Goal: Check status: Check status

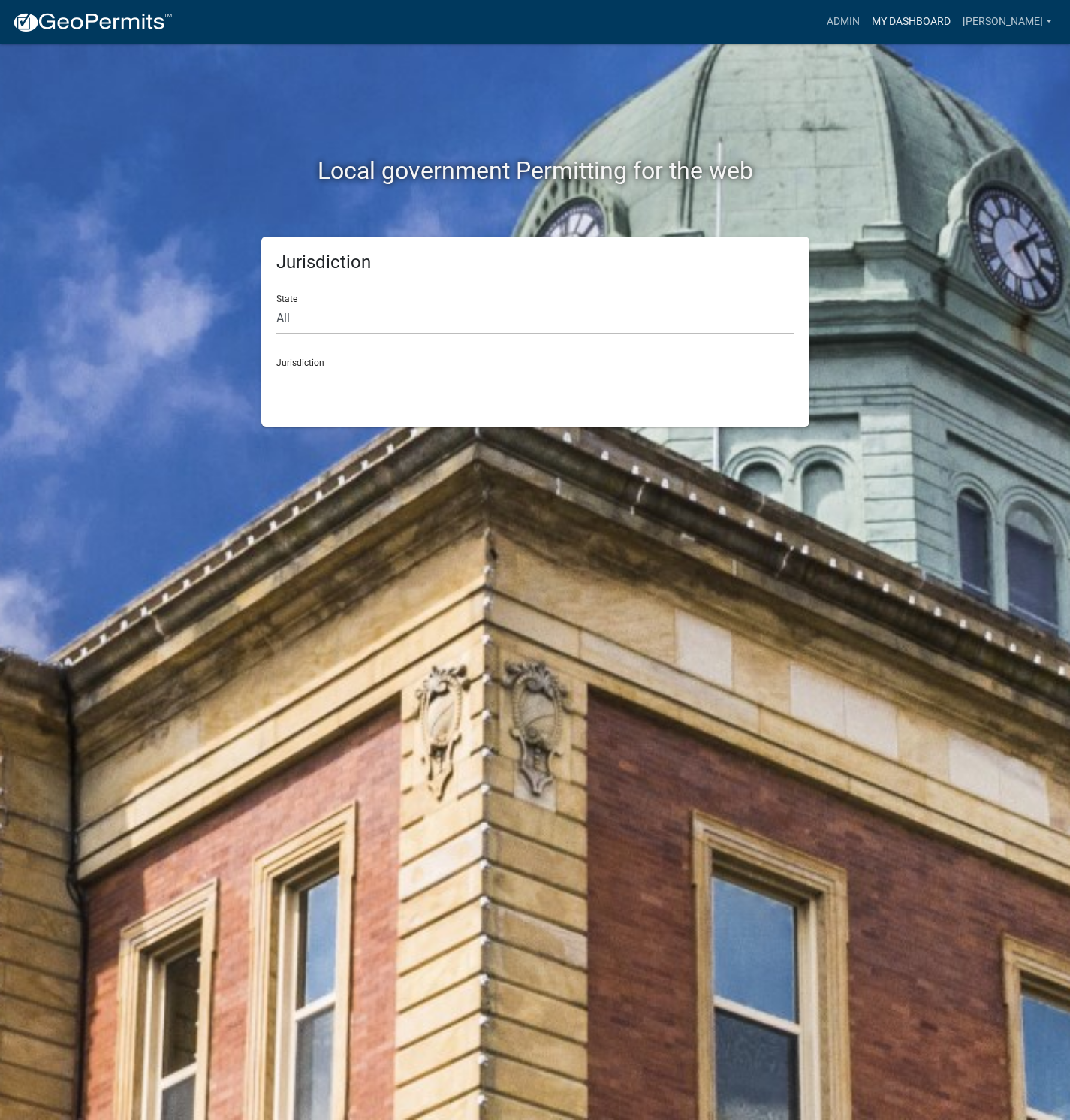
click at [957, 23] on link "My Dashboard" at bounding box center [911, 21] width 91 height 29
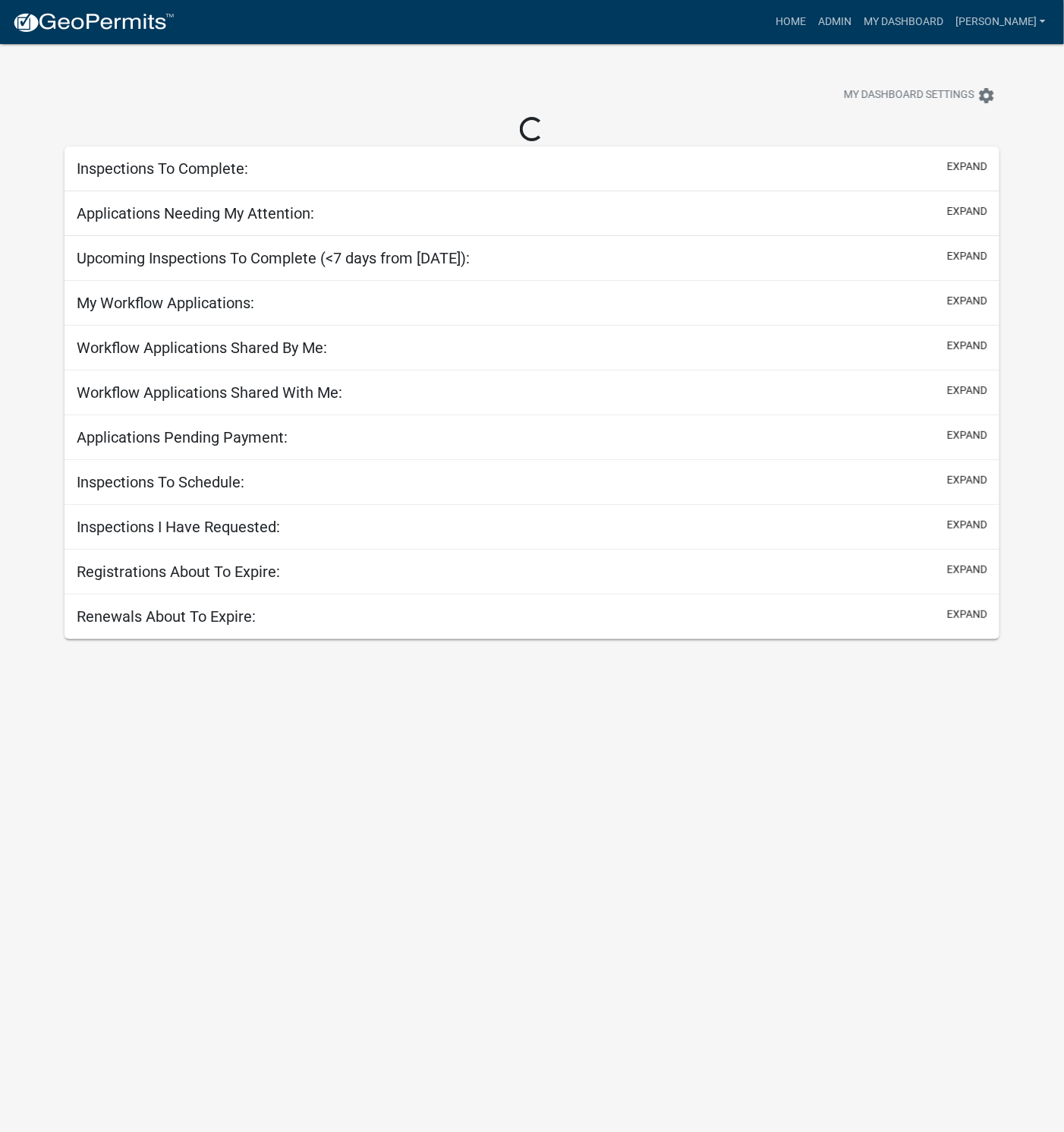
select select "1: 25"
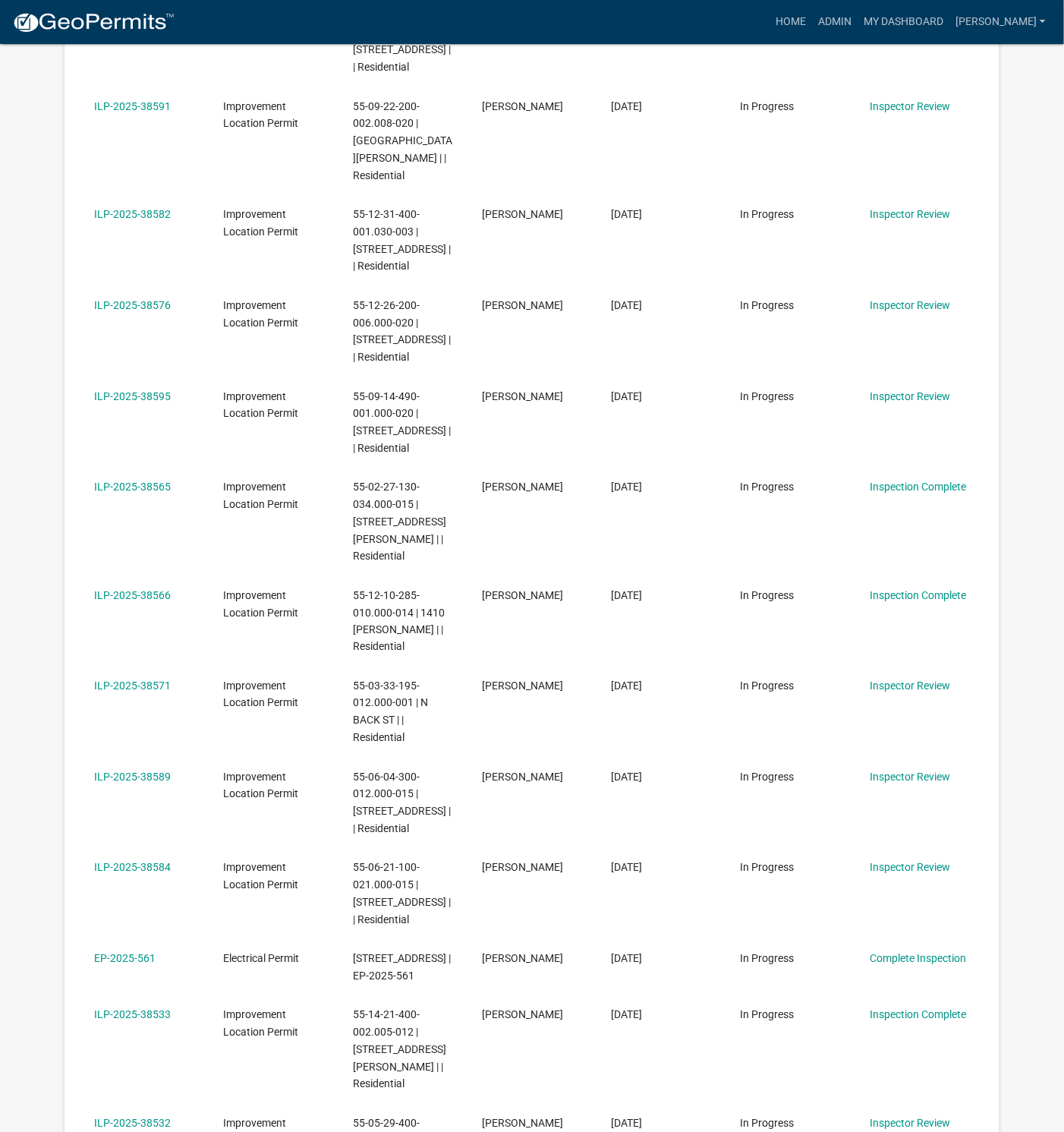
scroll to position [455, 0]
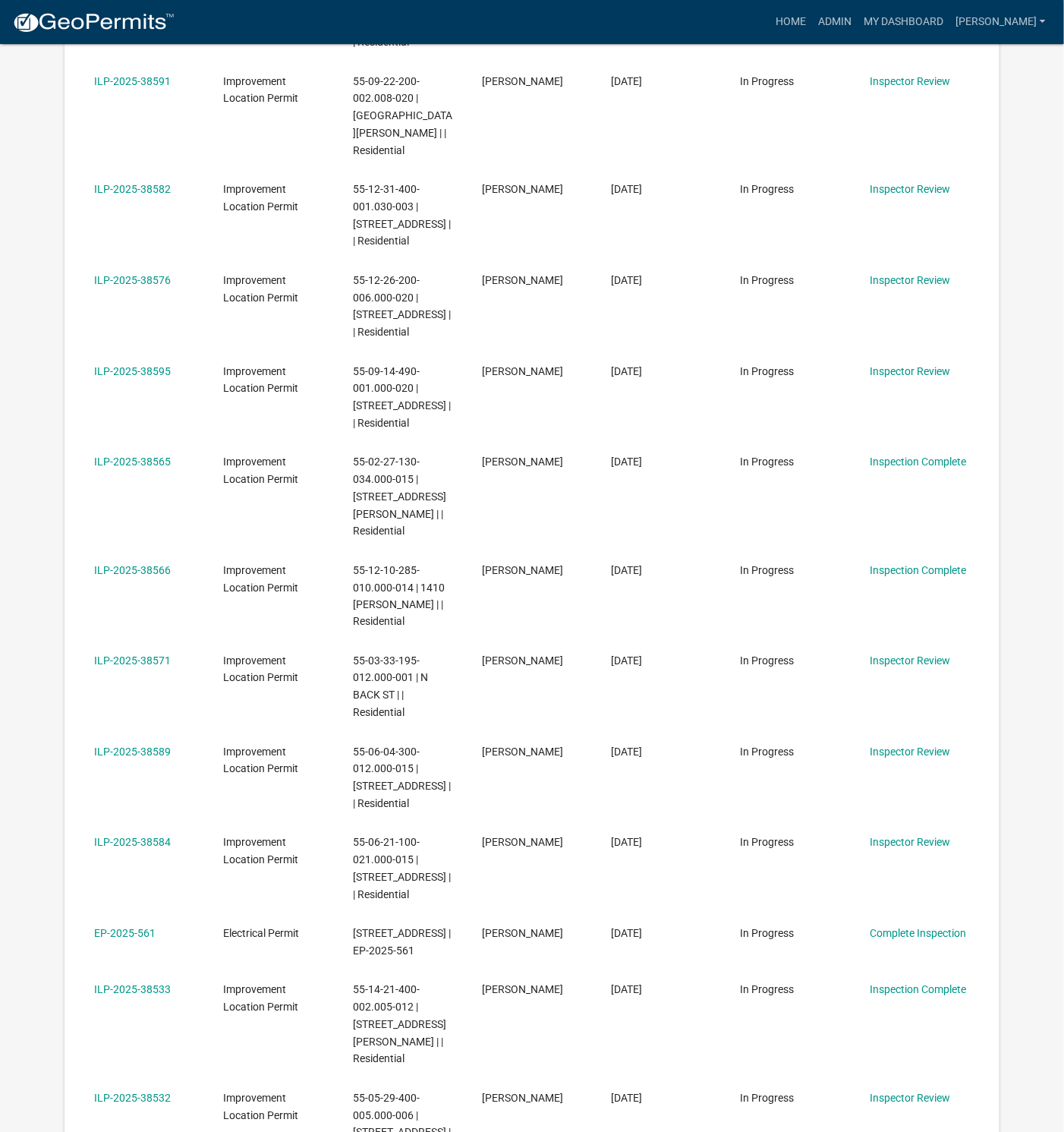
click at [124, 836] on link "ILP-2025-38584" at bounding box center [132, 842] width 76 height 12
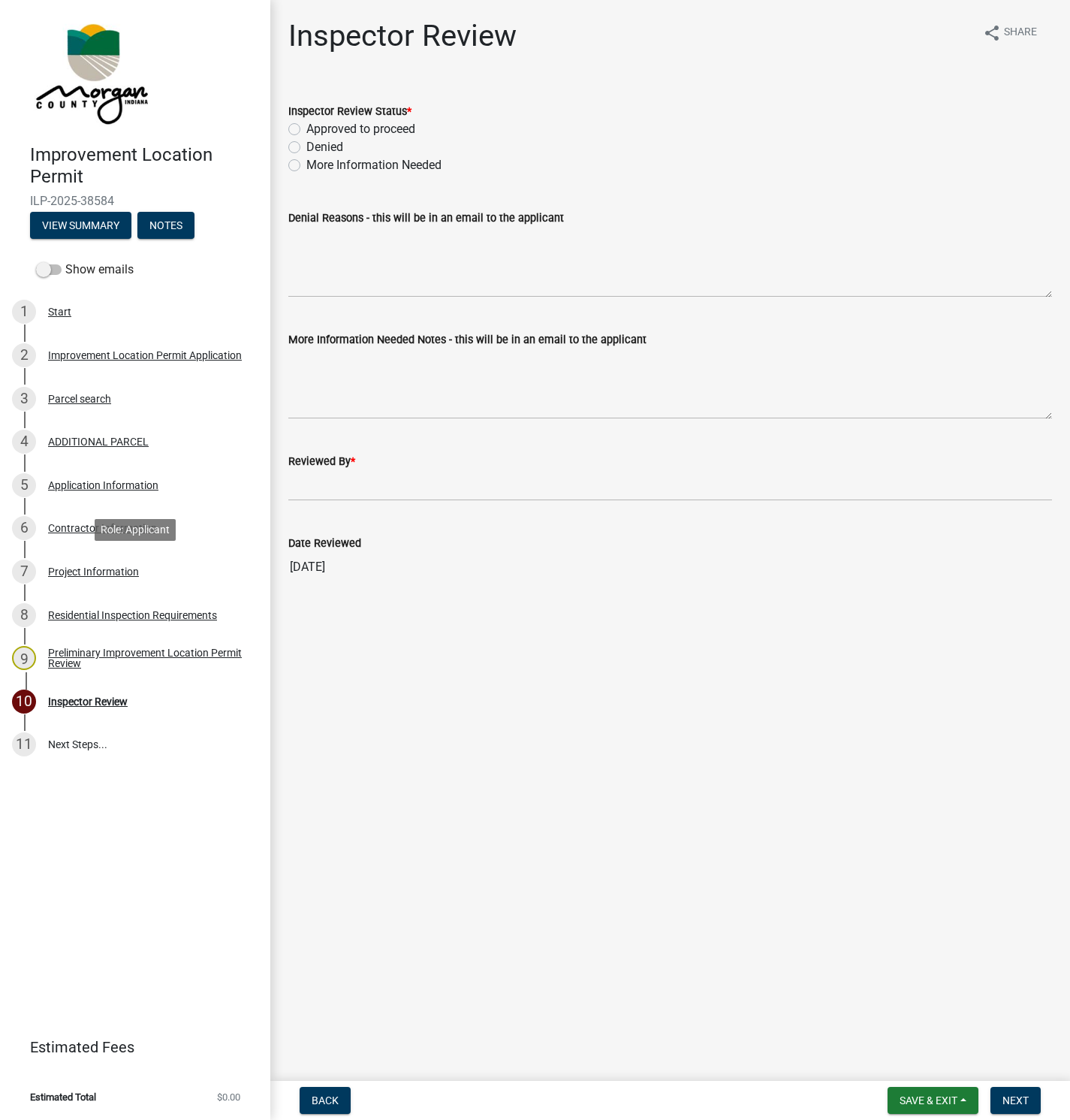
click at [87, 571] on div "Project Information" at bounding box center [93, 571] width 91 height 10
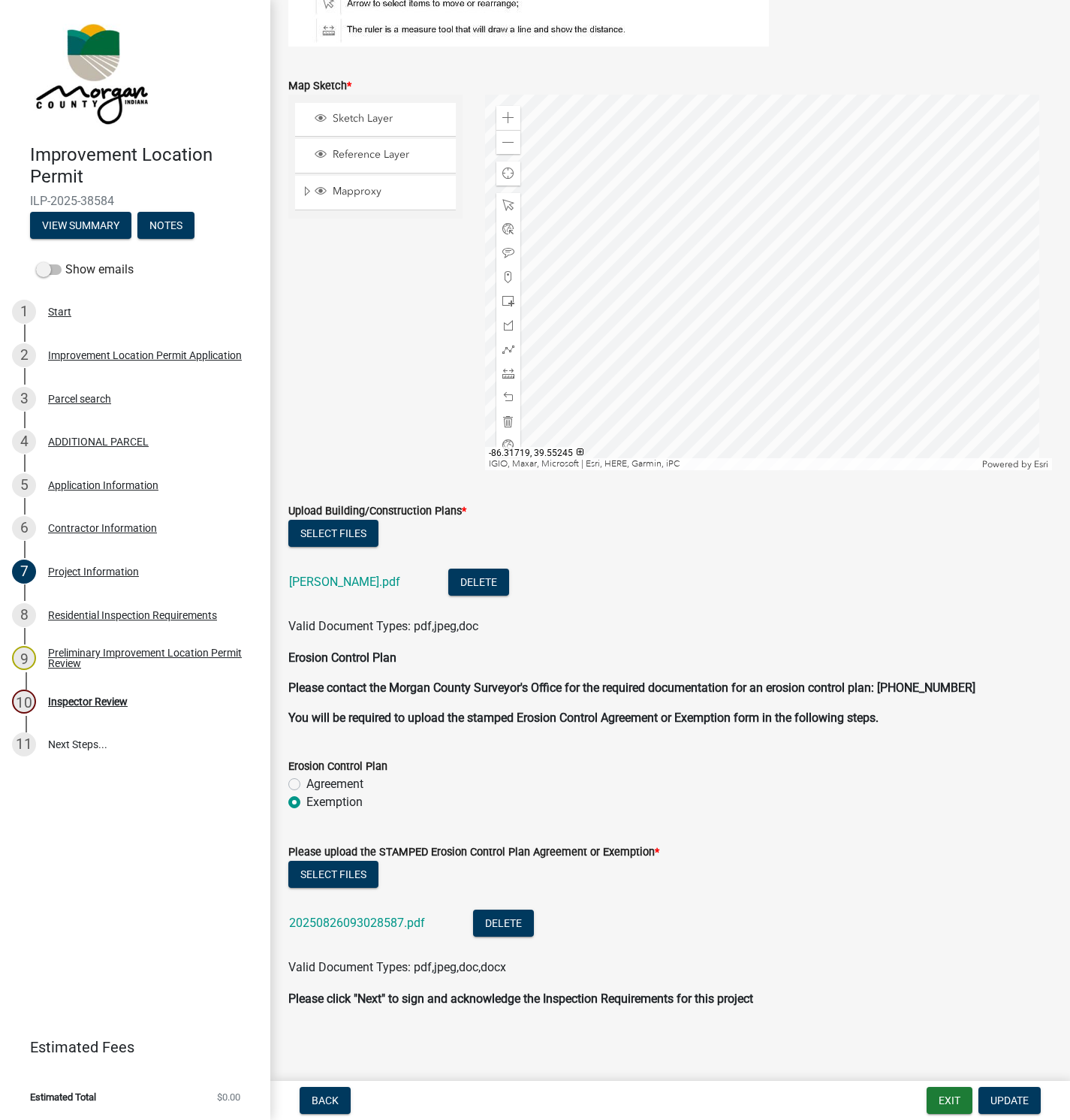
scroll to position [2652, 0]
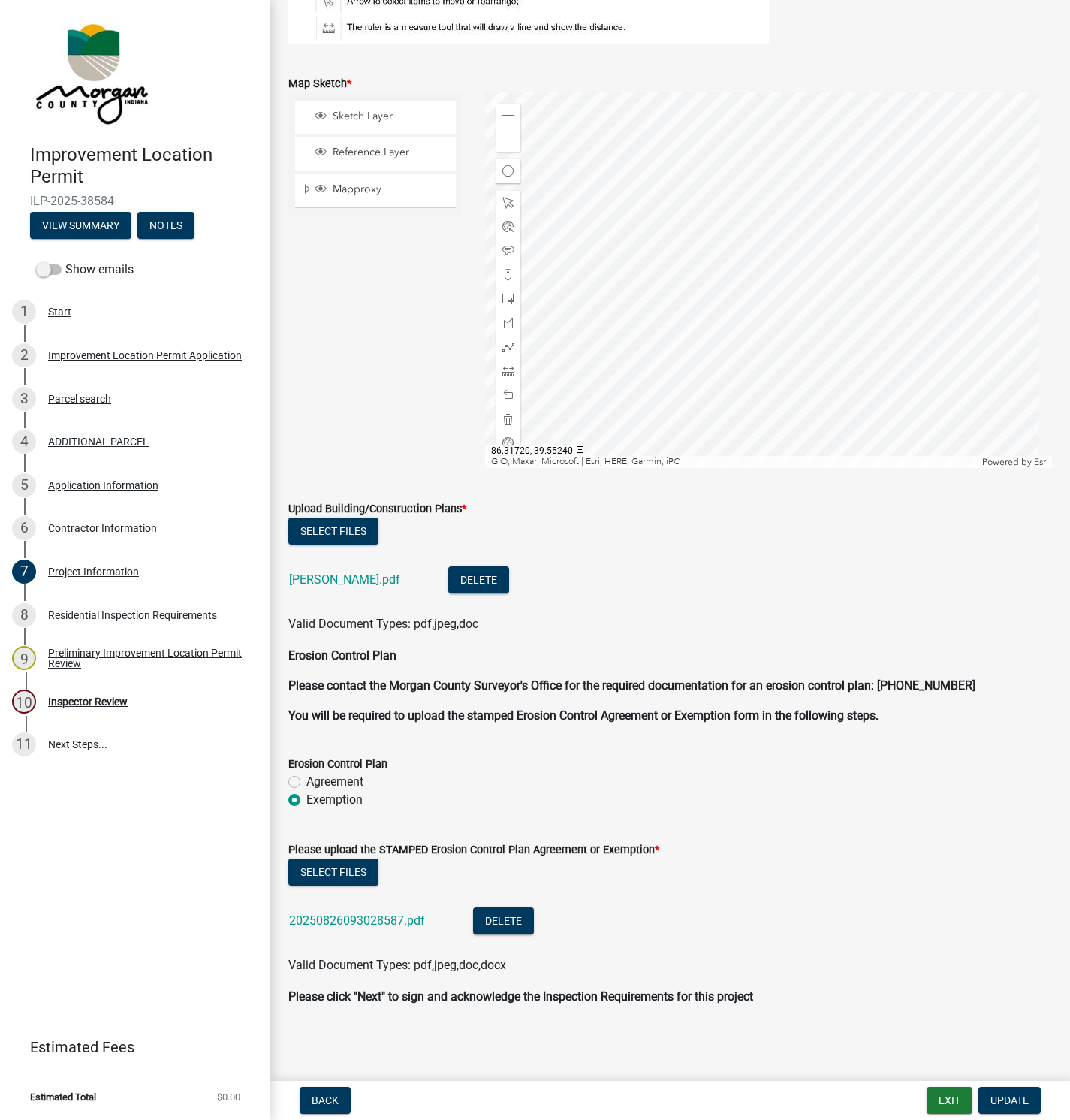
click at [308, 575] on link "[PERSON_NAME].pdf" at bounding box center [344, 578] width 111 height 14
